Goal: Task Accomplishment & Management: Use online tool/utility

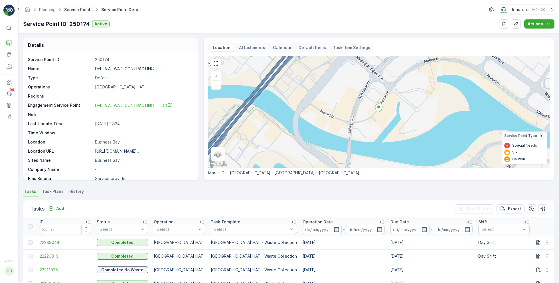
click at [82, 9] on link "Service Points" at bounding box center [78, 9] width 29 height 5
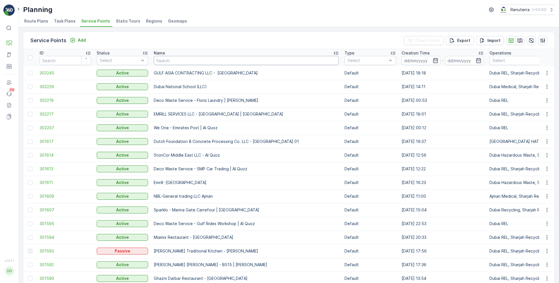
click at [166, 63] on input "text" at bounding box center [246, 60] width 185 height 9
paste input "ARABIAN CONSTRUCTION COMPANY L.L.C. - OMNIYAT | [GEOGRAPHIC_DATA]"
type input "ARABIAN CONSTRUCTION COMPANY L.L.C. - OMNIYAT | [GEOGRAPHIC_DATA]"
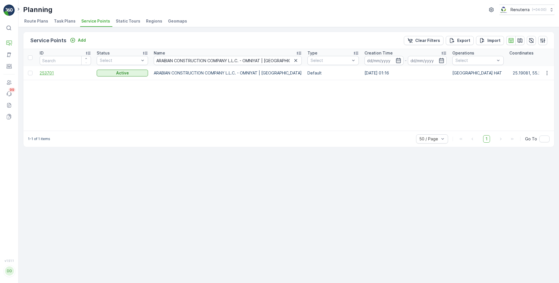
click at [48, 70] on span "253701" at bounding box center [65, 73] width 51 height 6
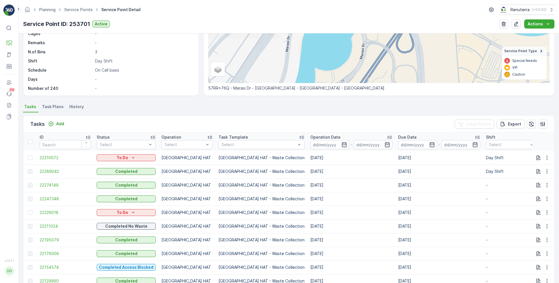
scroll to position [88, 0]
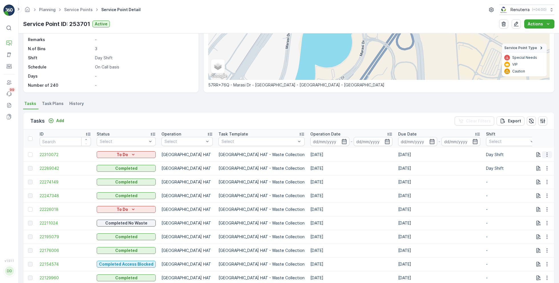
click at [548, 152] on icon "button" at bounding box center [547, 155] width 6 height 6
click at [532, 175] on div "Change Route" at bounding box center [537, 179] width 43 height 8
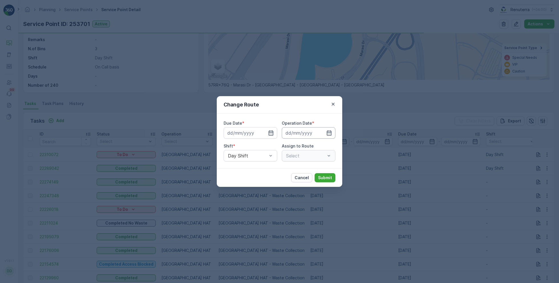
type input "[DATE]"
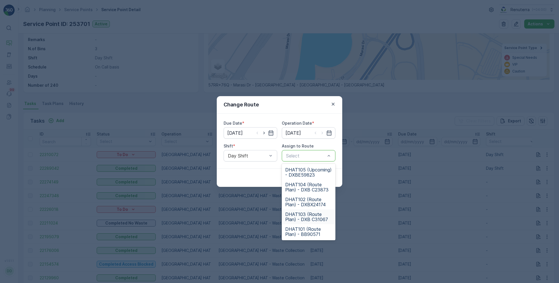
click at [301, 215] on span "DHAT103 (Route Plan) - DXB C31067" at bounding box center [308, 217] width 47 height 10
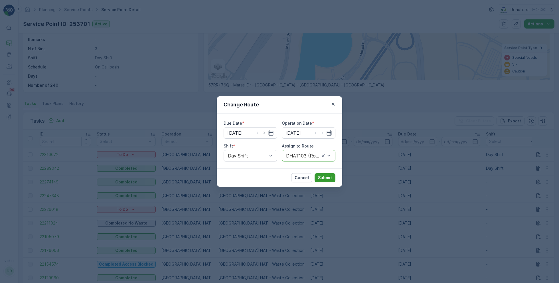
click at [329, 180] on p "Submit" at bounding box center [325, 178] width 14 height 6
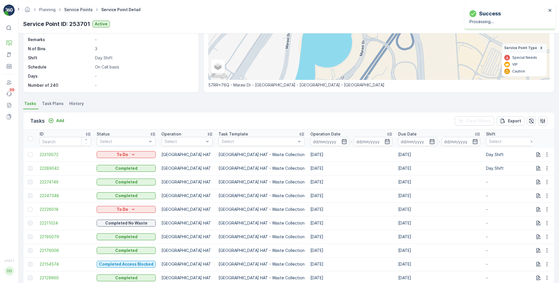
click at [74, 9] on link "Service Points" at bounding box center [78, 9] width 29 height 5
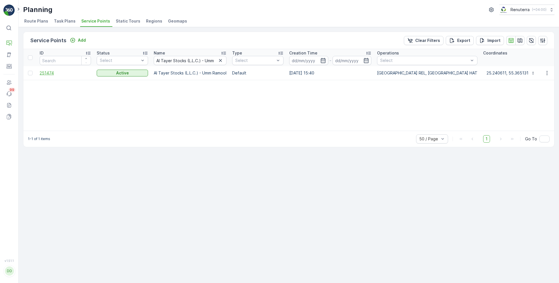
click at [49, 74] on span "251474" at bounding box center [65, 73] width 51 height 6
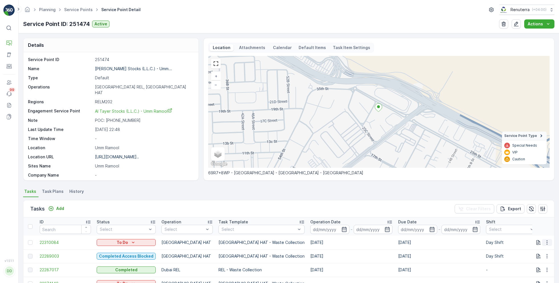
click at [548, 243] on icon "button" at bounding box center [547, 243] width 6 height 6
click at [531, 215] on span "Change Route" at bounding box center [533, 215] width 28 height 6
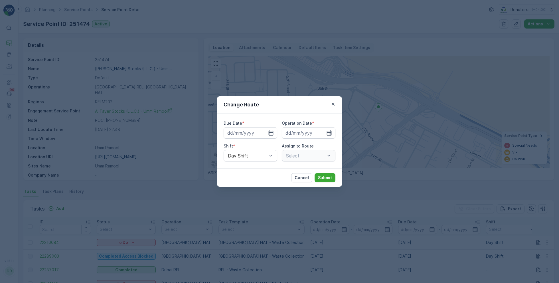
type input "[DATE]"
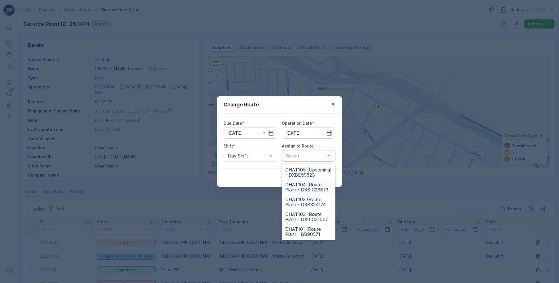
click at [305, 188] on span "DHAT104 (Route Plan) - DXB C23873" at bounding box center [308, 187] width 47 height 10
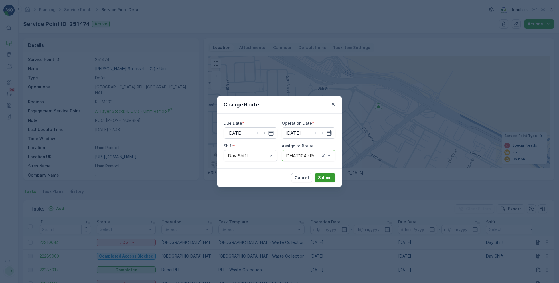
click at [323, 176] on p "Submit" at bounding box center [325, 178] width 14 height 6
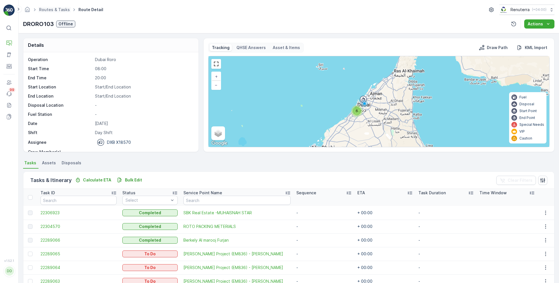
scroll to position [18, 0]
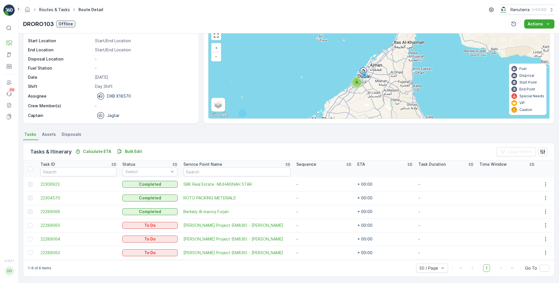
click at [56, 10] on link "Routes & Tasks" at bounding box center [54, 9] width 31 height 5
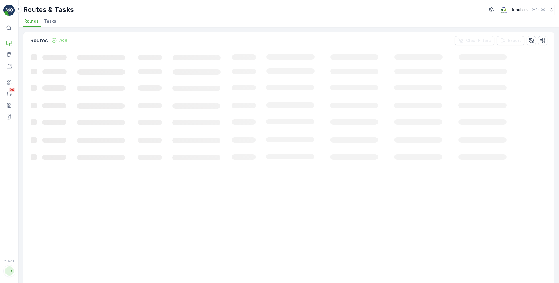
click at [47, 23] on span "Tasks" at bounding box center [50, 21] width 12 height 6
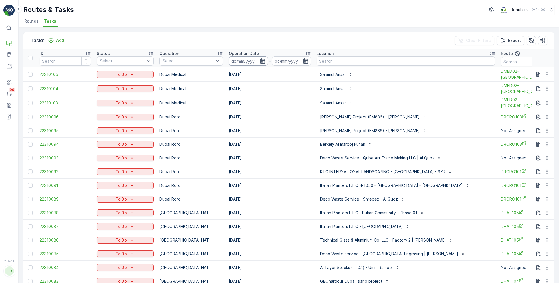
click at [257, 61] on input at bounding box center [248, 60] width 39 height 9
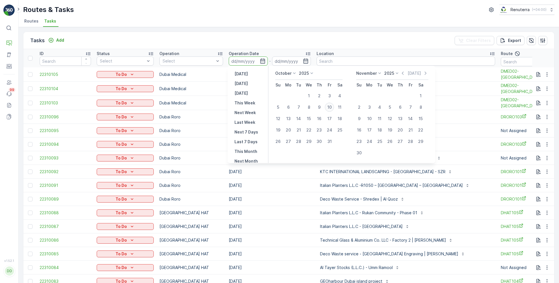
click at [329, 106] on div "10" at bounding box center [329, 107] width 9 height 9
type input "[DATE]"
click at [329, 106] on div "10" at bounding box center [329, 107] width 9 height 9
type input "[DATE]"
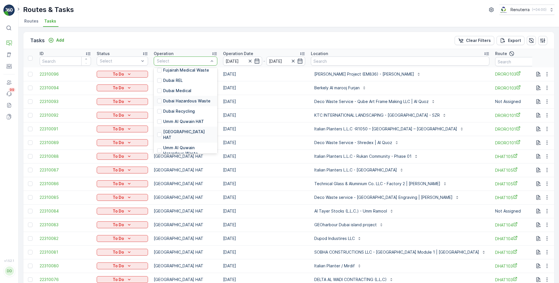
scroll to position [41, 0]
click at [177, 135] on div "[GEOGRAPHIC_DATA] HAT" at bounding box center [186, 134] width 64 height 16
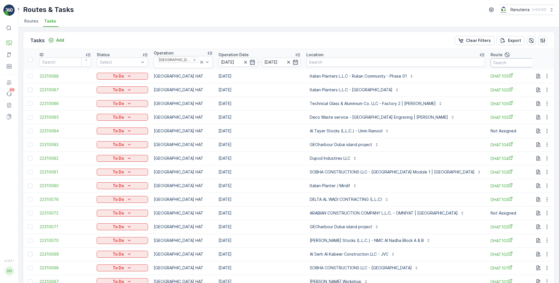
click at [491, 60] on input "text" at bounding box center [516, 62] width 51 height 9
type input "101"
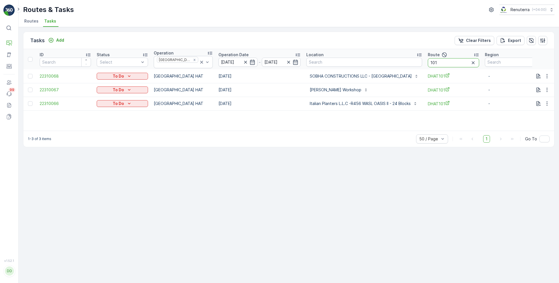
click at [440, 62] on input "101" at bounding box center [453, 62] width 51 height 9
type input "1012"
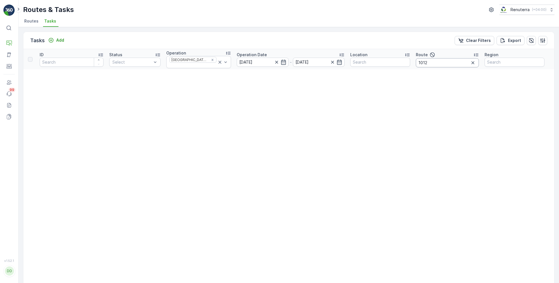
click at [432, 60] on input "1012" at bounding box center [447, 62] width 63 height 9
type input "102"
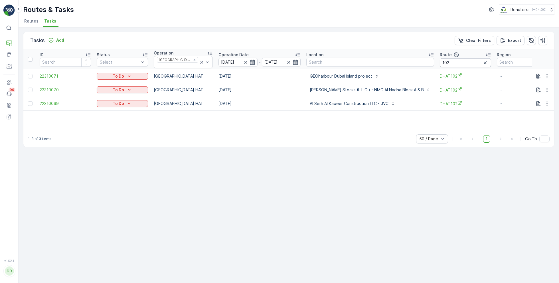
click at [440, 66] on input "102" at bounding box center [465, 62] width 51 height 9
type input "103"
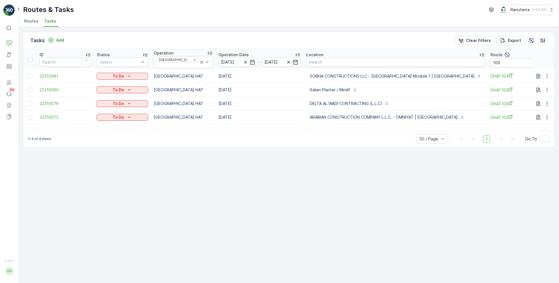
click at [488, 66] on th "Route 103" at bounding box center [516, 59] width 57 height 20
click at [491, 63] on input "103" at bounding box center [516, 62] width 51 height 9
type input "104"
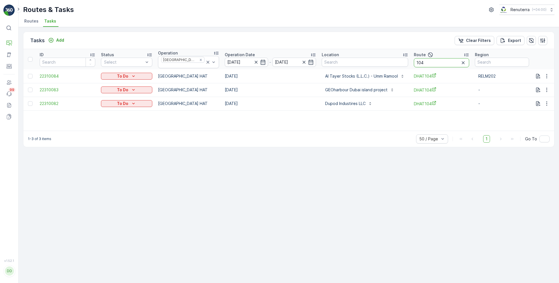
click at [428, 64] on input "104" at bounding box center [441, 62] width 55 height 9
type input "10"
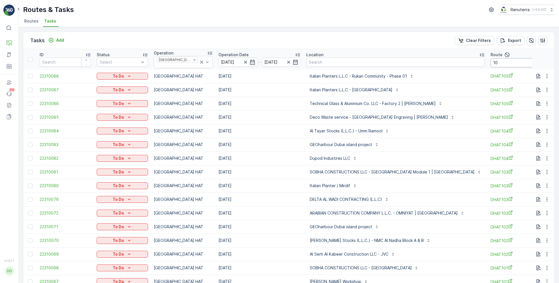
click at [491, 62] on input "10" at bounding box center [516, 62] width 51 height 9
type input "105"
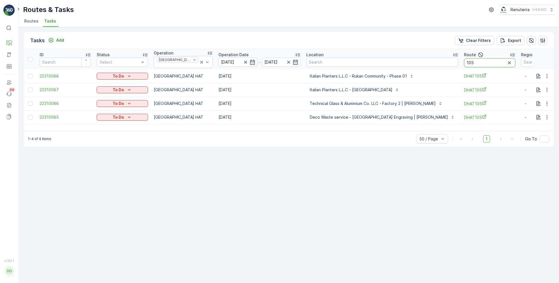
drag, startPoint x: 440, startPoint y: 61, endPoint x: 406, endPoint y: 61, distance: 34.5
click at [406, 61] on tr "ID Status Select Operation Dubai HAT Operation Date 10.10.2025 - 10.10.2025 Loc…" at bounding box center [310, 59] width 574 height 20
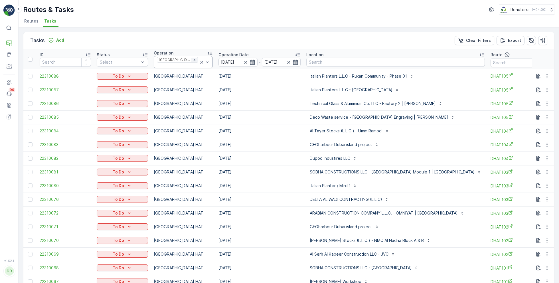
click at [193, 61] on icon "Remove Dubai HAT" at bounding box center [195, 60] width 4 height 4
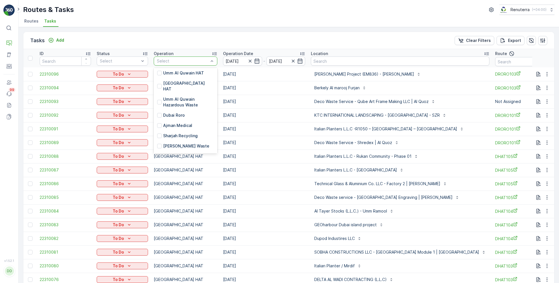
scroll to position [92, 0]
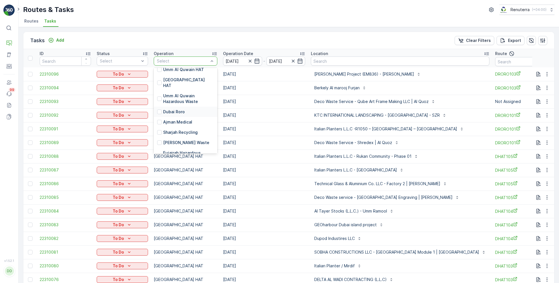
click at [178, 109] on p "Dubai Roro" at bounding box center [174, 112] width 22 height 6
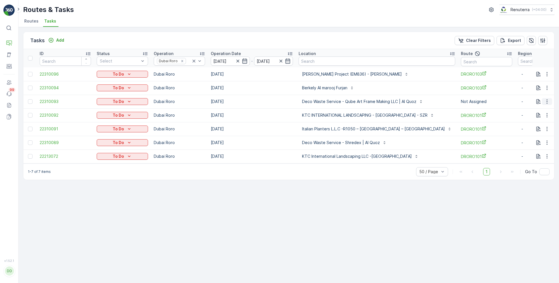
click at [546, 103] on icon "button" at bounding box center [547, 102] width 6 height 6
click at [531, 127] on span "Change Route" at bounding box center [533, 126] width 28 height 6
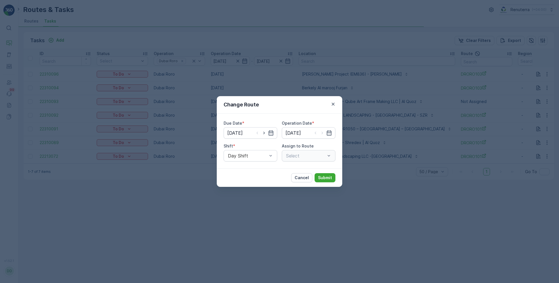
type input "[DATE]"
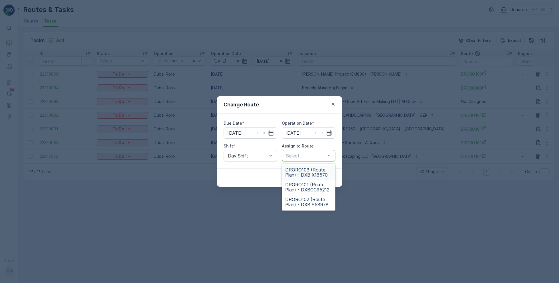
click at [304, 175] on span "DRORO103 (Route Plan) - DXB X18570" at bounding box center [308, 172] width 47 height 10
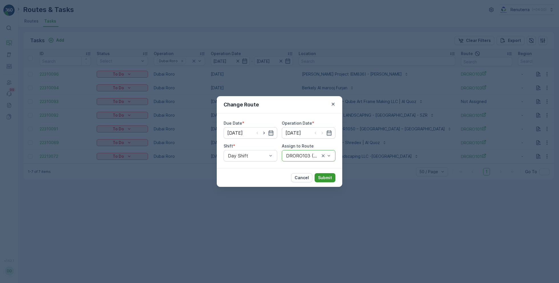
click at [324, 176] on p "Submit" at bounding box center [325, 178] width 14 height 6
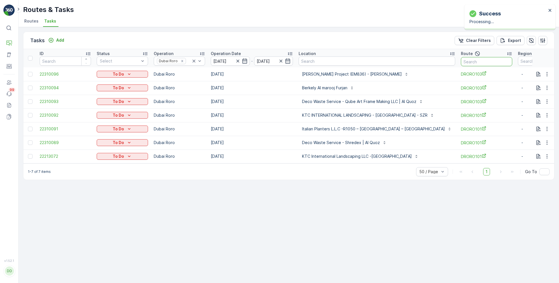
click at [461, 64] on input "text" at bounding box center [486, 61] width 51 height 9
type input "101"
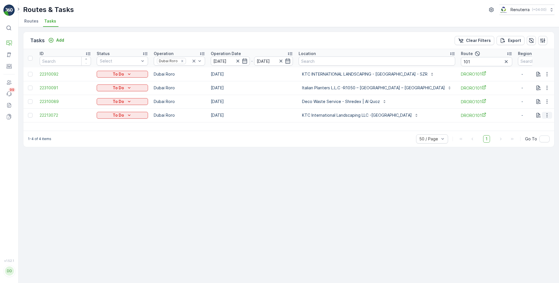
click at [549, 116] on icon "button" at bounding box center [547, 115] width 6 height 6
click at [529, 146] on span "Remove from Route" at bounding box center [538, 148] width 39 height 6
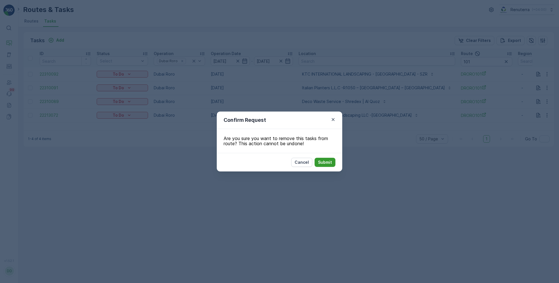
click at [328, 161] on p "Submit" at bounding box center [325, 162] width 14 height 6
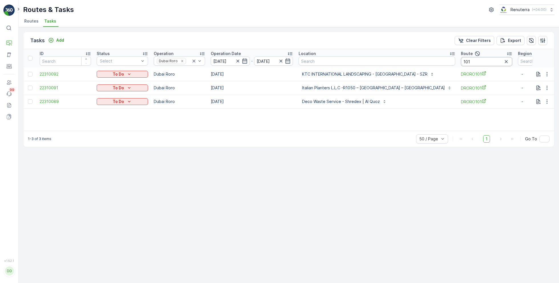
click at [461, 62] on input "101" at bounding box center [486, 61] width 51 height 9
type input "103"
